Goal: Register for event/course

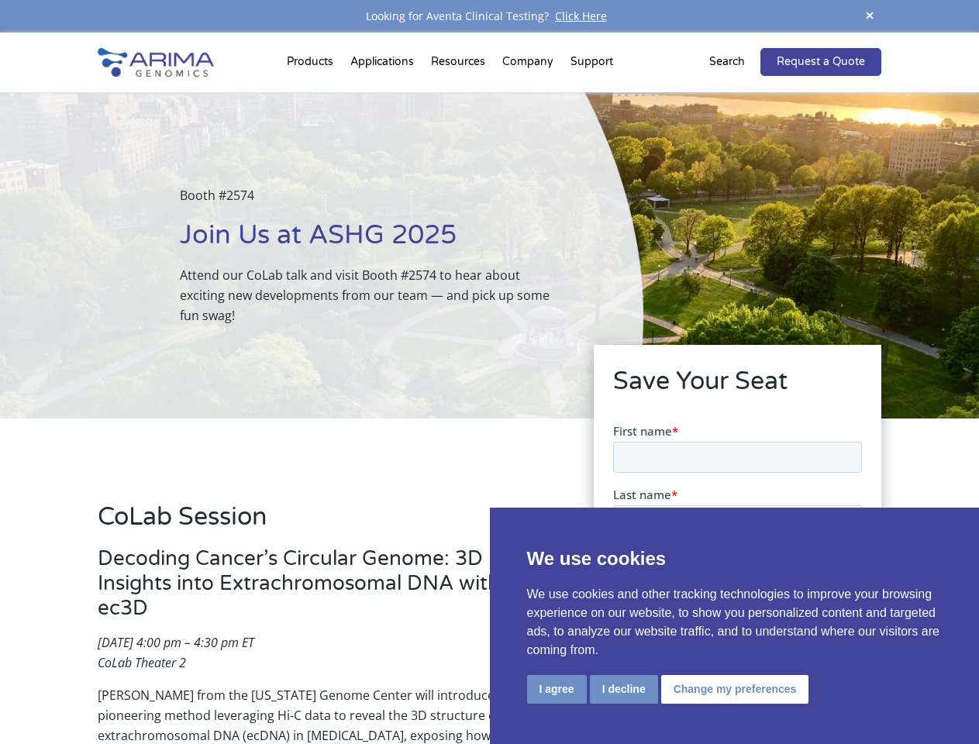
click at [489, 372] on div "Booth #2574 Join Us at ASHG 2025 Attend our CoLab talk and visit Booth #2574 to…" at bounding box center [321, 255] width 643 height 326
click at [557, 689] on button "I agree" at bounding box center [557, 689] width 60 height 29
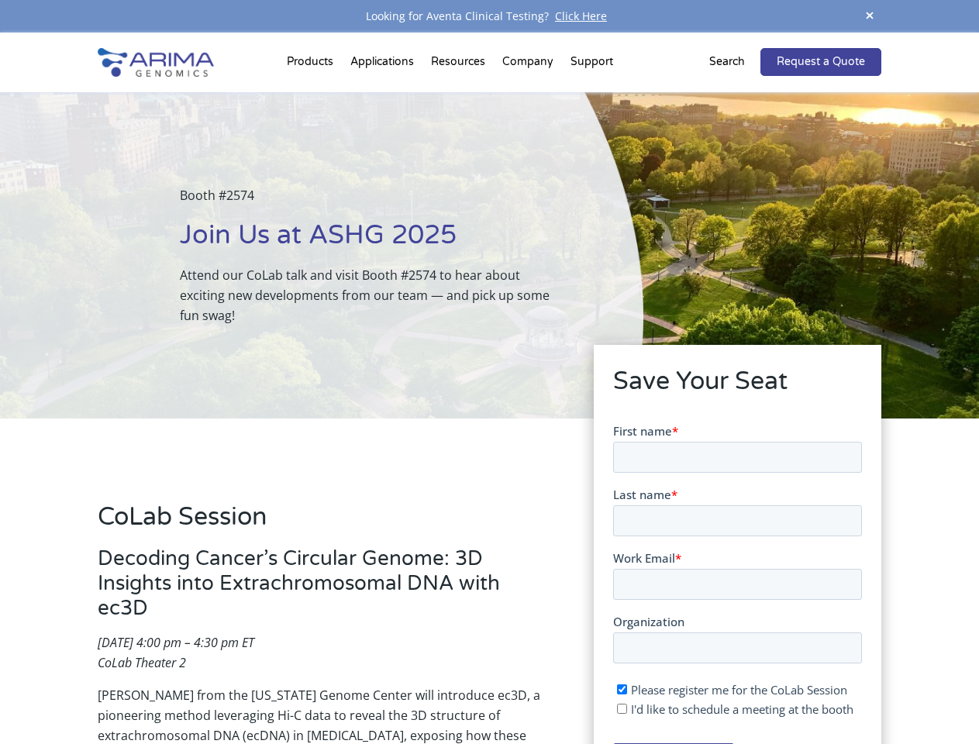
click at [622, 708] on input "I'd like to schedule a meeting at the booth" at bounding box center [621, 708] width 10 height 10
click at [732, 708] on span "I'd like to schedule a meeting at the booth" at bounding box center [741, 709] width 222 height 16
click at [626, 708] on input "I'd like to schedule a meeting at the booth" at bounding box center [621, 708] width 10 height 10
checkbox input "false"
click at [870, 16] on span at bounding box center [869, 16] width 23 height 21
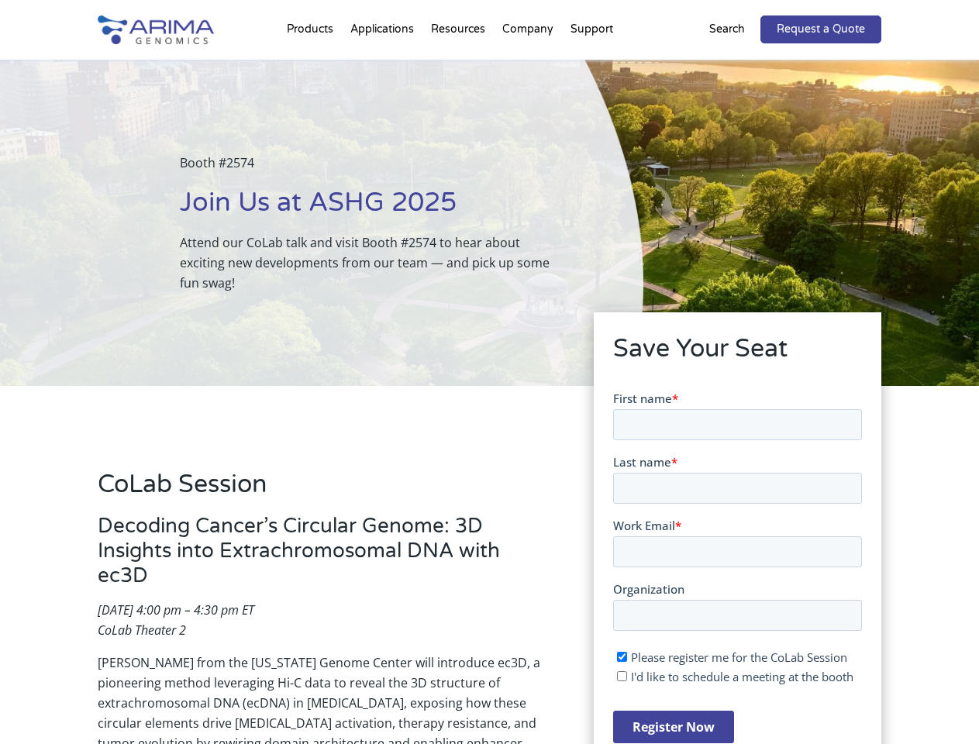
click at [312, 65] on div "Booth #2574 Join Us at ASHG 2025 Attend our CoLab talk and visit Booth #2574 to…" at bounding box center [321, 223] width 643 height 326
click at [460, 65] on div "Booth #2574 Join Us at ASHG 2025 Attend our CoLab talk and visit Booth #2574 to…" at bounding box center [321, 223] width 643 height 326
click at [529, 65] on div "Booth #2574 Join Us at ASHG 2025 Attend our CoLab talk and visit Booth #2574 to…" at bounding box center [321, 223] width 643 height 326
click at [591, 65] on div "Booth #2574 Join Us at ASHG 2025 Attend our CoLab talk and visit Booth #2574 to…" at bounding box center [321, 223] width 643 height 326
